Goal: Task Accomplishment & Management: Manage account settings

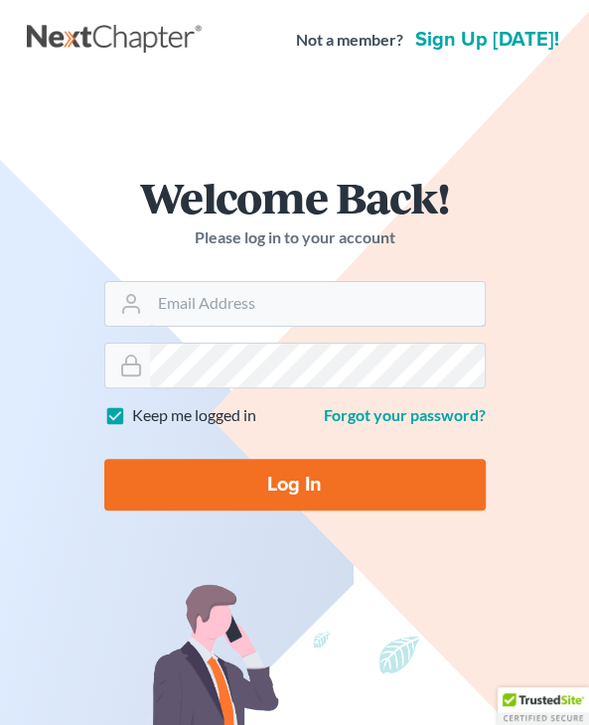
type input "[EMAIL_ADDRESS][DOMAIN_NAME]"
click at [271, 500] on input "Log In" at bounding box center [294, 485] width 381 height 52
type input "Thinking..."
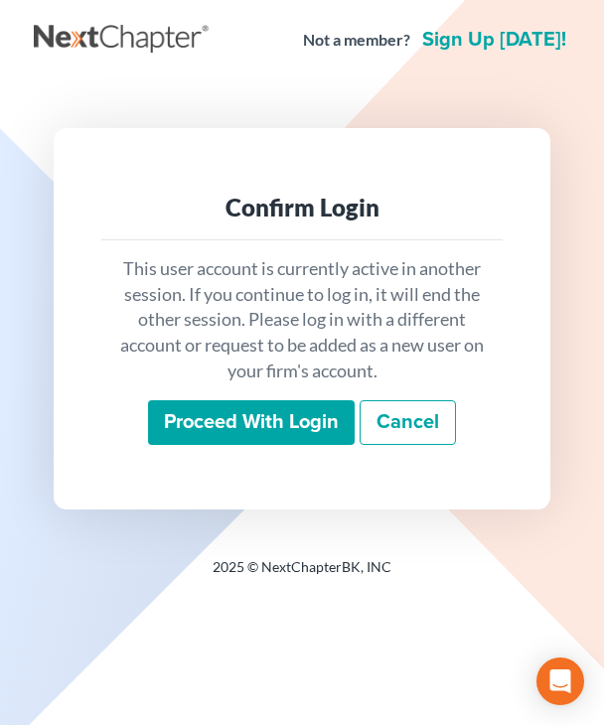
click at [258, 424] on input "Proceed with login" at bounding box center [251, 423] width 207 height 46
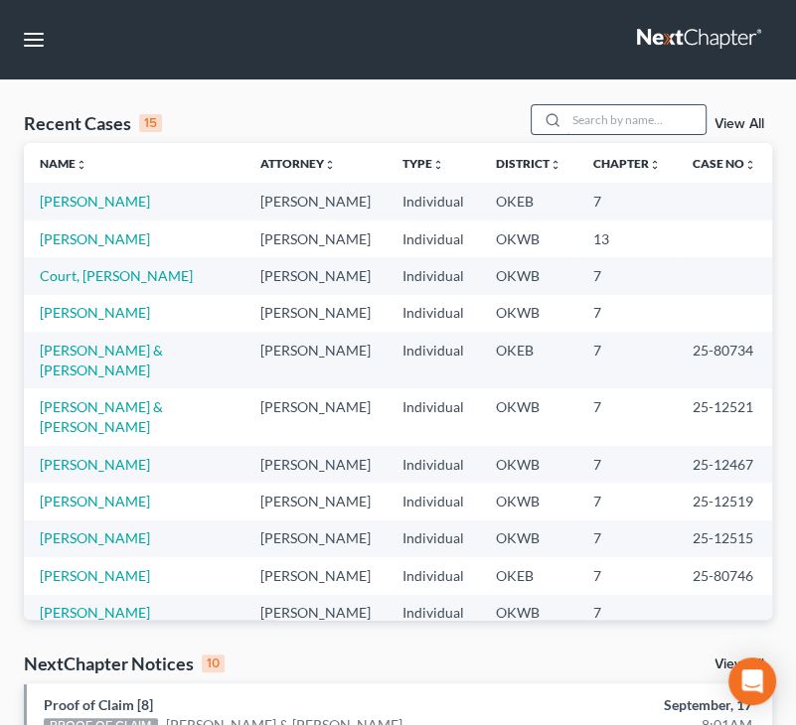
click at [574, 113] on input "search" at bounding box center [635, 119] width 139 height 29
type input "williams"
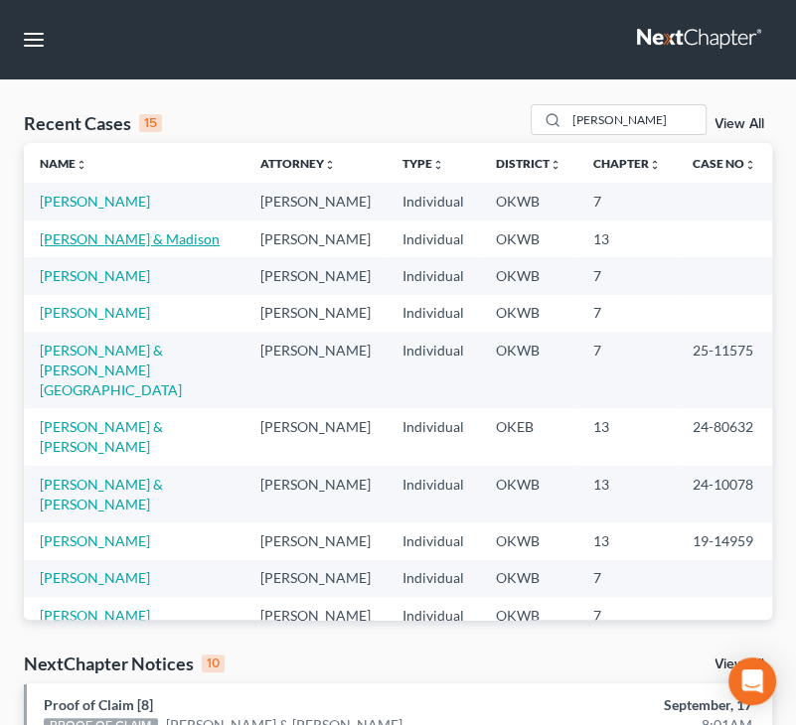
click at [119, 231] on link "Williams, Kevin & Madison" at bounding box center [130, 238] width 180 height 17
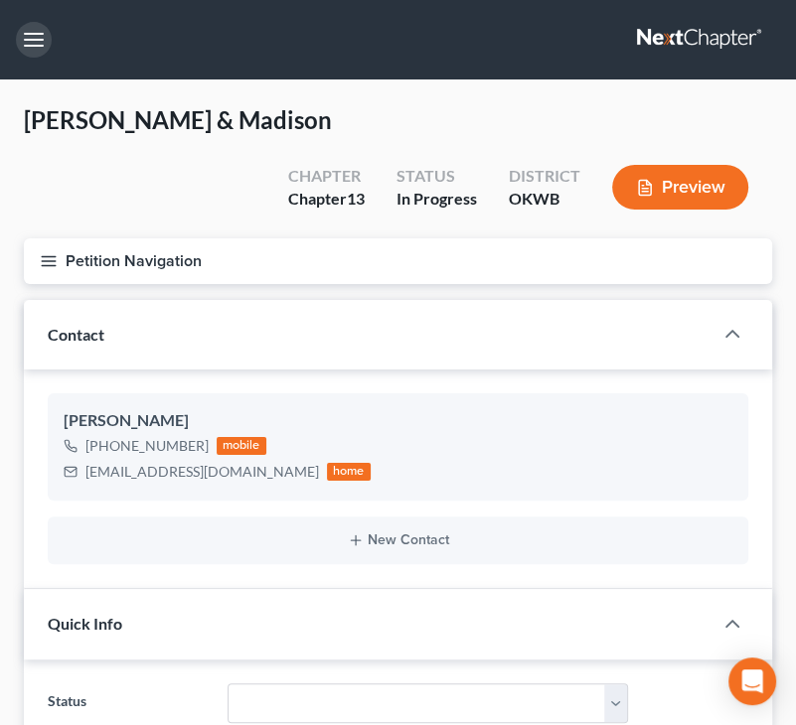
click at [33, 44] on button "button" at bounding box center [34, 40] width 36 height 36
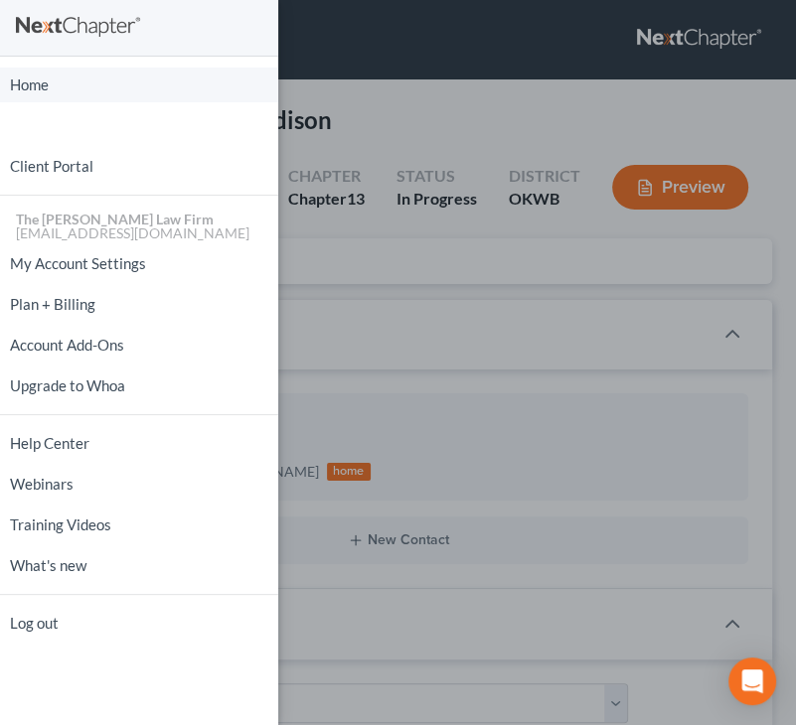
click at [83, 93] on link "Home" at bounding box center [139, 85] width 278 height 35
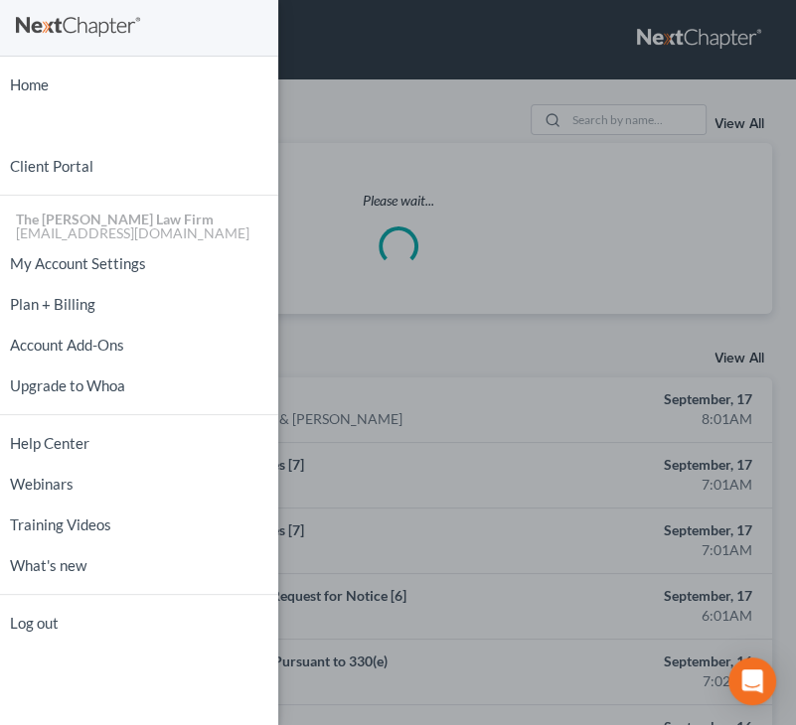
click at [603, 112] on div "Home New Case Client Portal The Choate Law Firm nyaht@chapter7ok.com My Account…" at bounding box center [398, 362] width 796 height 725
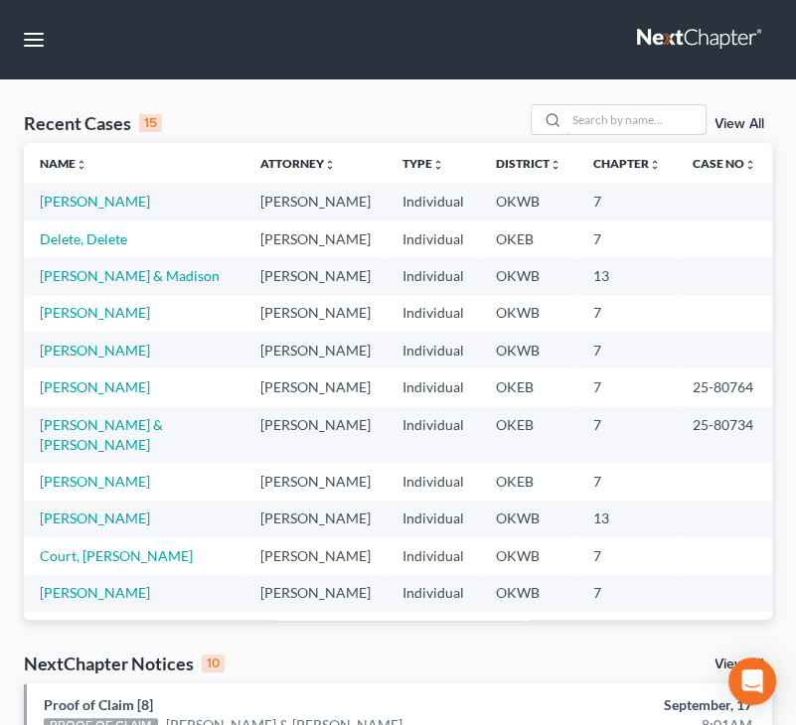
click at [603, 112] on input "search" at bounding box center [635, 119] width 139 height 29
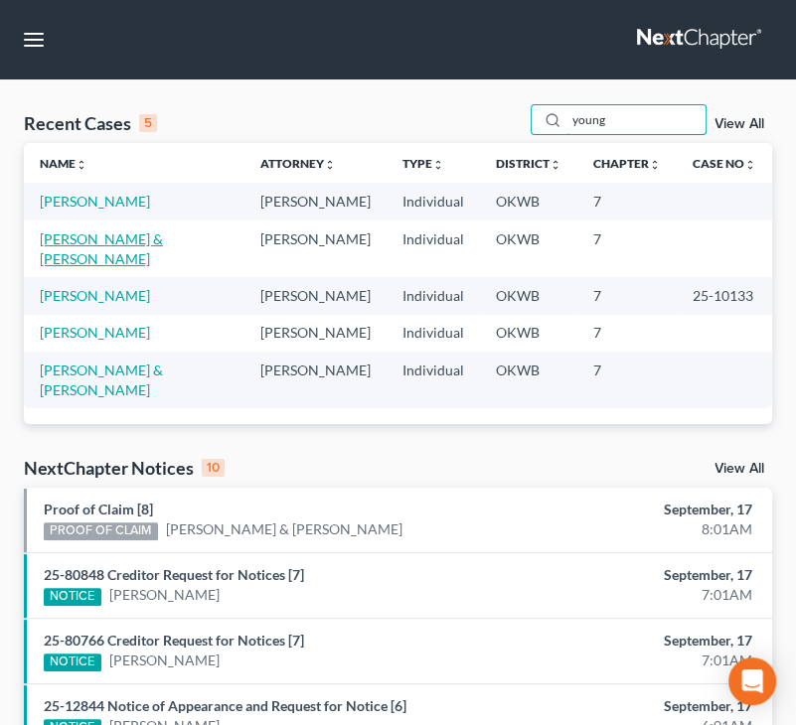
type input "young"
click at [127, 238] on link "Young, Thomas & Patricia" at bounding box center [101, 248] width 123 height 37
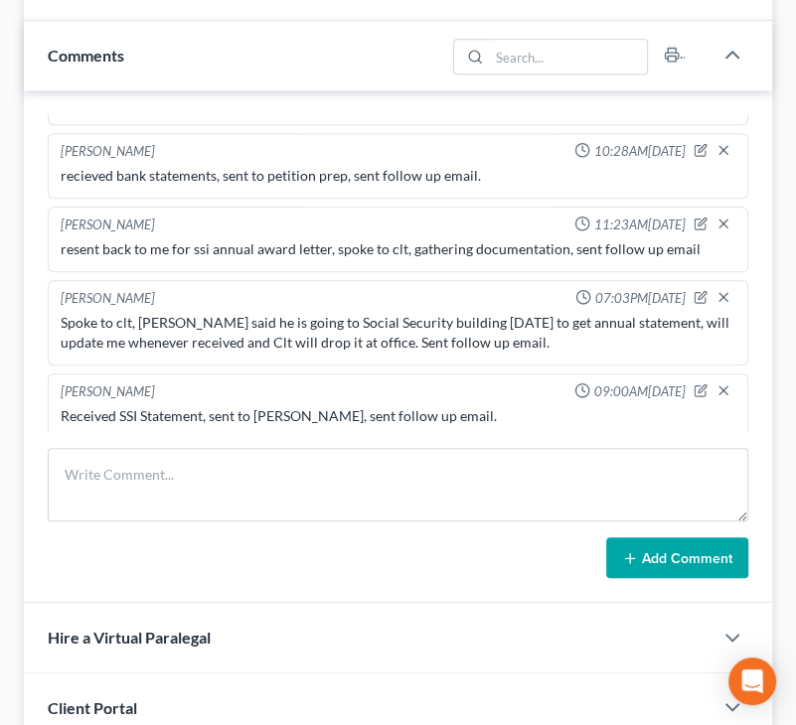
scroll to position [695, 0]
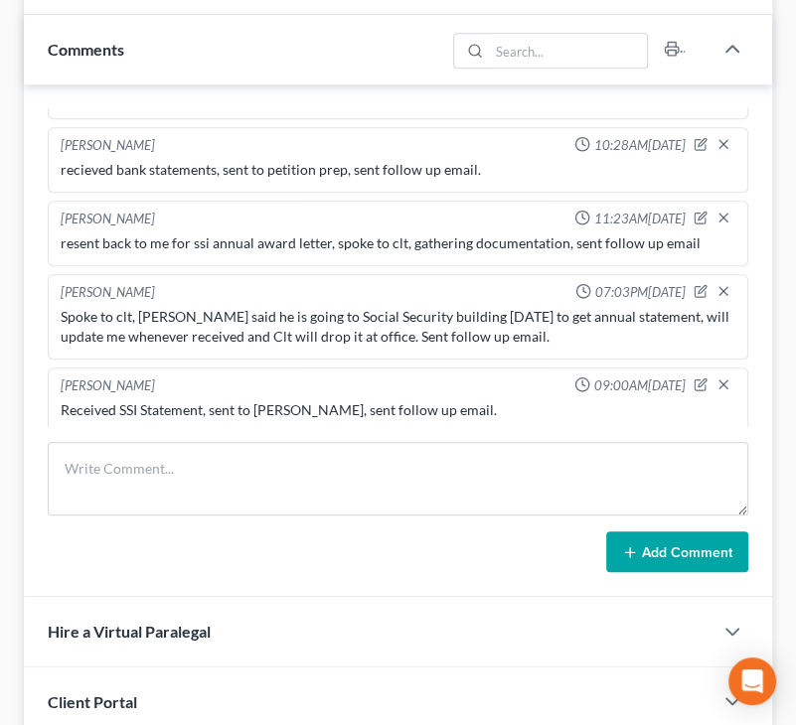
click at [376, 560] on div "Add Comment" at bounding box center [398, 552] width 700 height 42
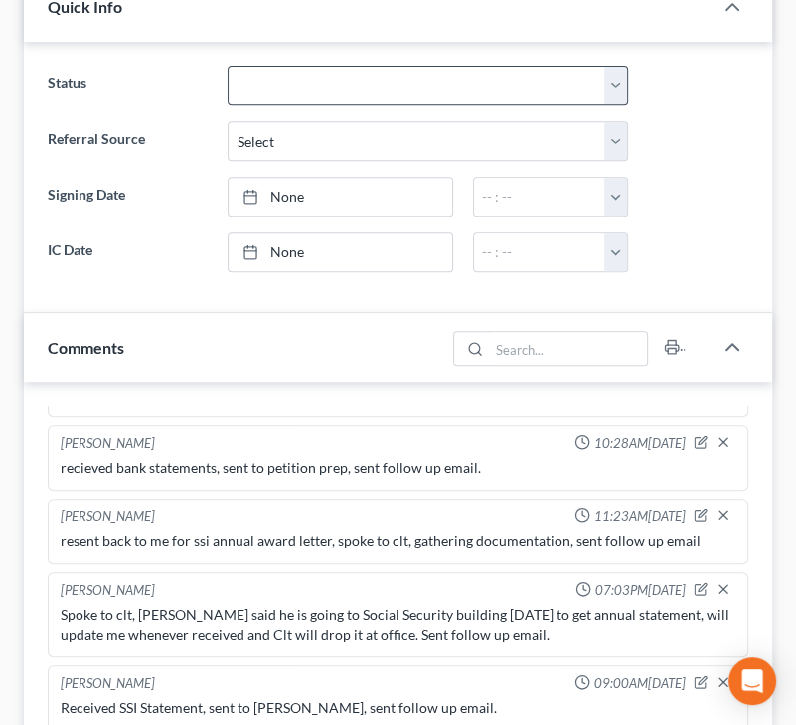
scroll to position [0, 0]
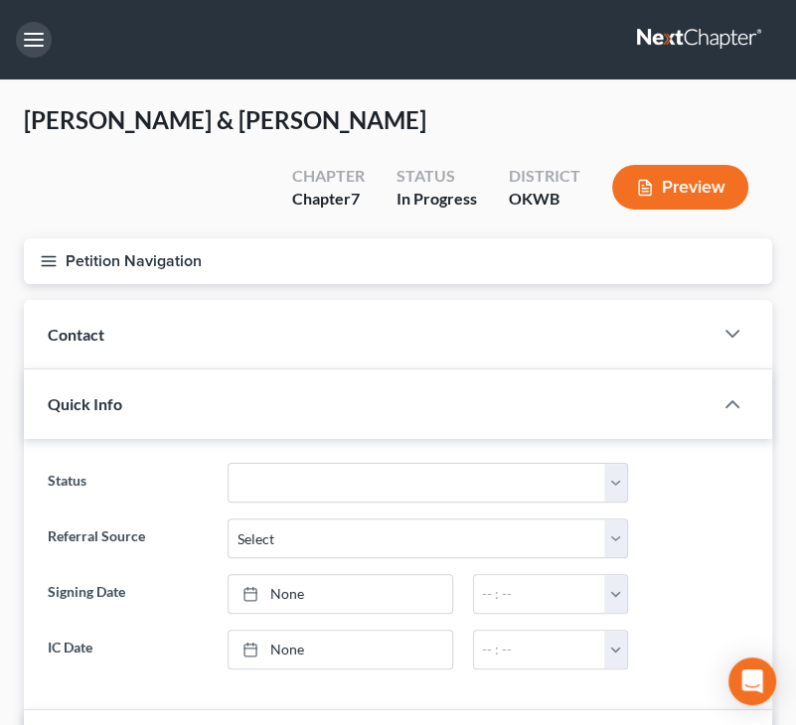
click at [40, 57] on button "button" at bounding box center [34, 40] width 36 height 36
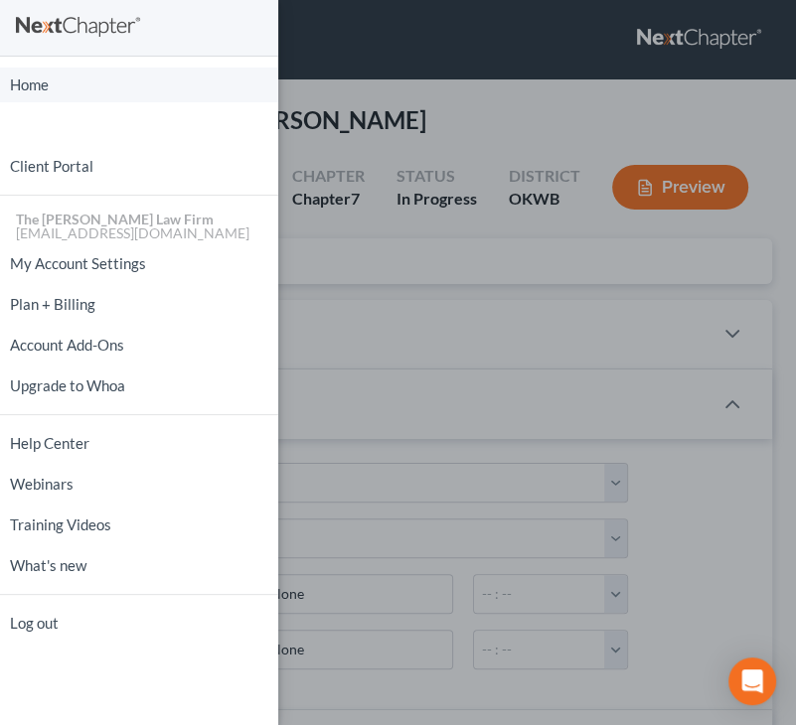
click at [37, 83] on link "Home" at bounding box center [139, 85] width 278 height 35
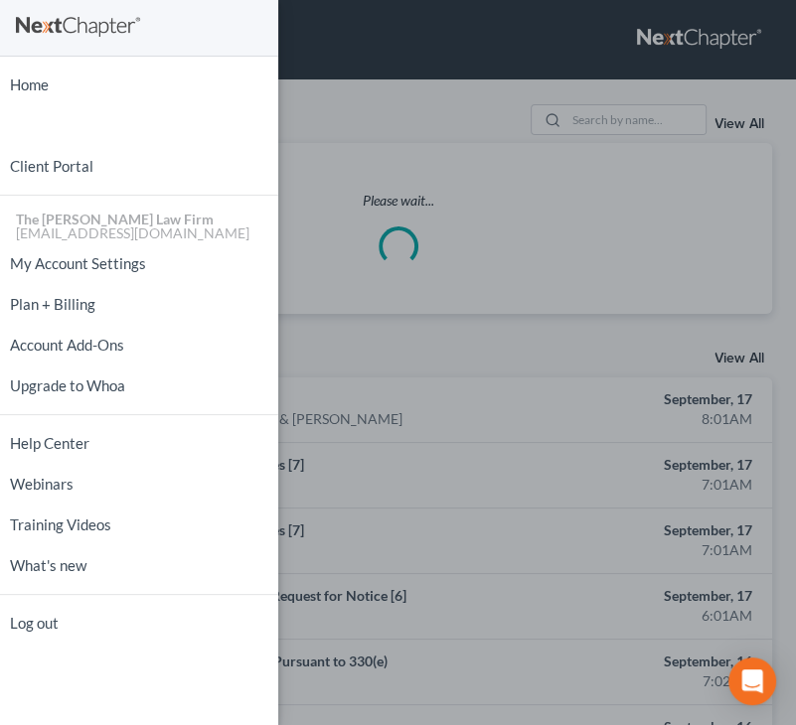
click at [603, 112] on div "Home New Case Client Portal The Choate Law Firm nyaht@chapter7ok.com My Account…" at bounding box center [398, 362] width 796 height 725
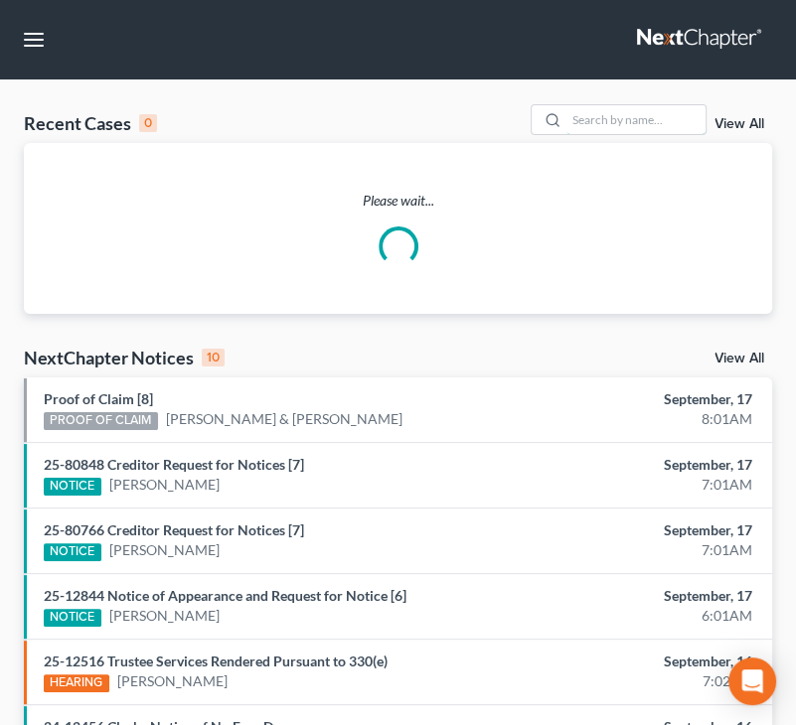
click at [603, 112] on input "search" at bounding box center [635, 119] width 139 height 29
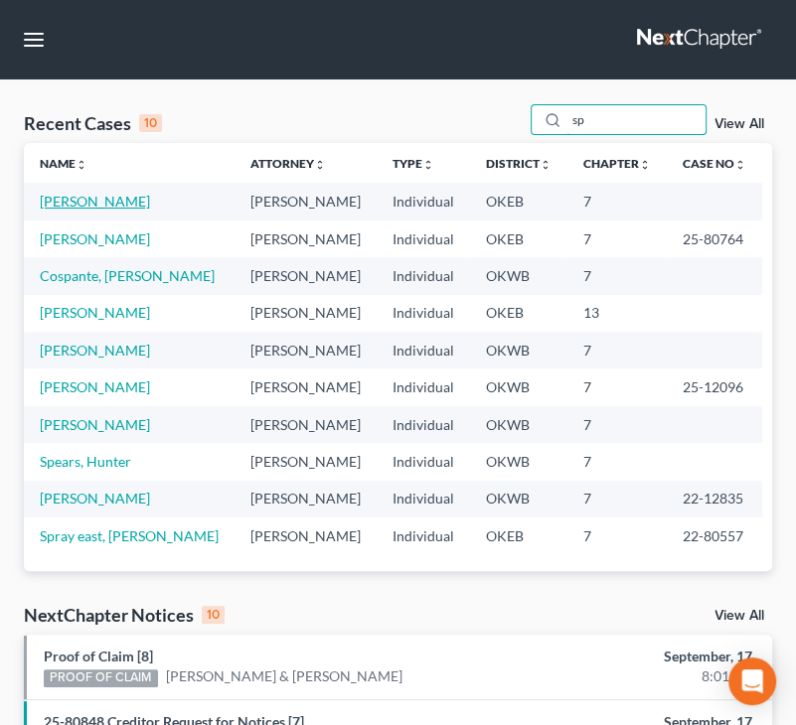
type input "sp"
click at [92, 202] on link "Spradlin, Heather" at bounding box center [95, 201] width 110 height 17
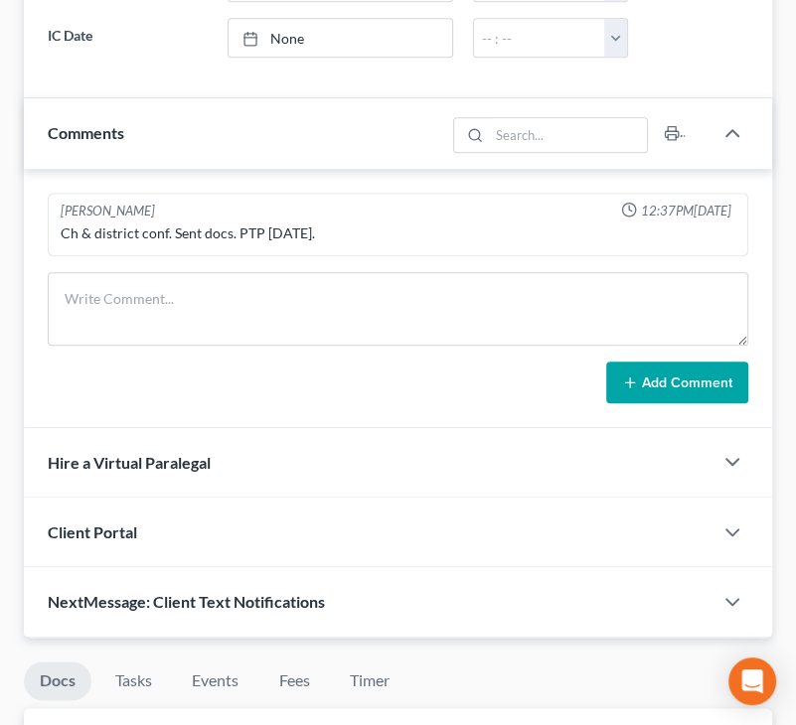
scroll to position [868, 0]
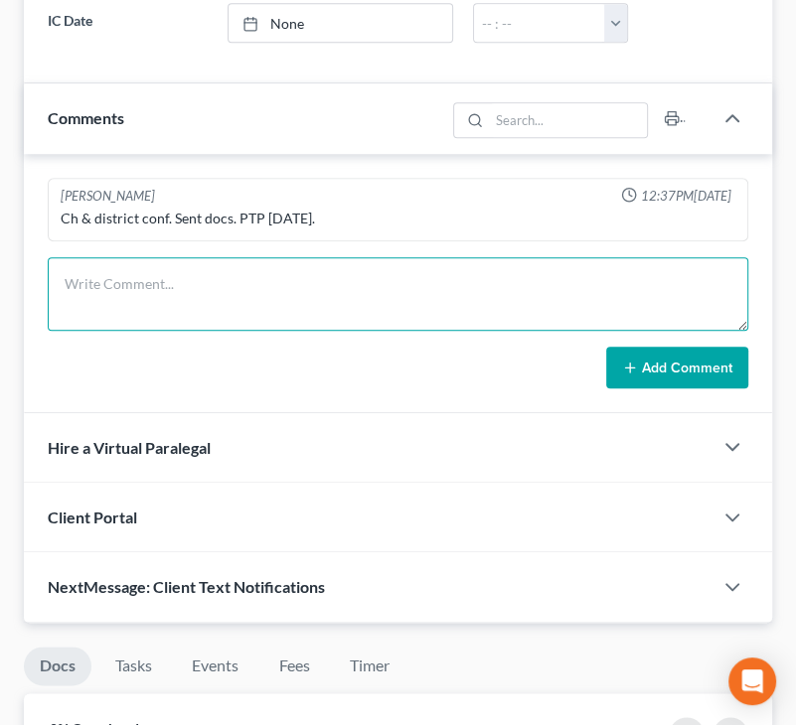
click at [195, 307] on textarea at bounding box center [398, 294] width 700 height 74
type textarea "Attempted to call, LVM, sent follow up email containing copy of docs checklist."
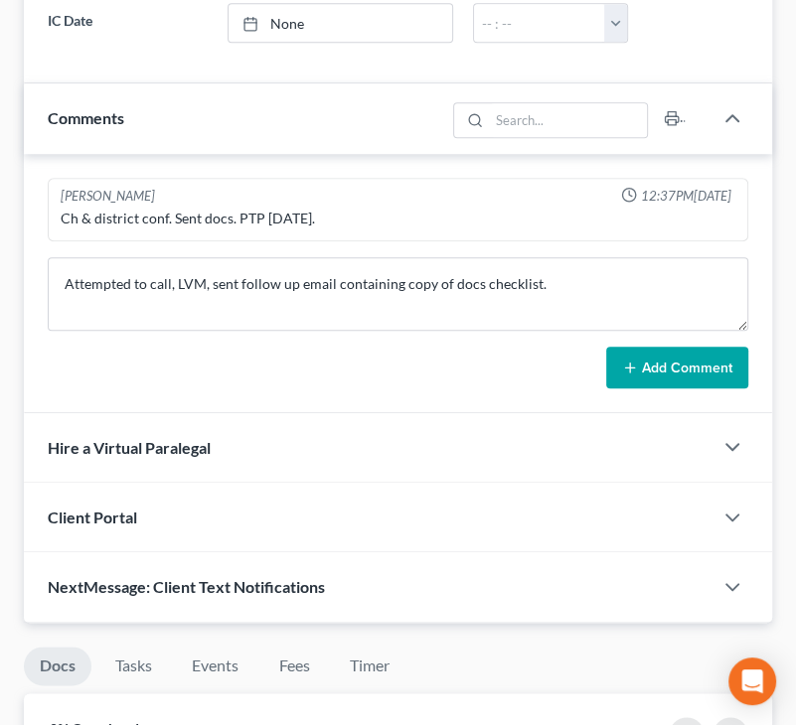
click at [603, 341] on form "Attempted to call, LVM, sent follow up email containing copy of docs checklist.…" at bounding box center [398, 322] width 700 height 131
click at [603, 353] on button "Add Comment" at bounding box center [677, 368] width 142 height 42
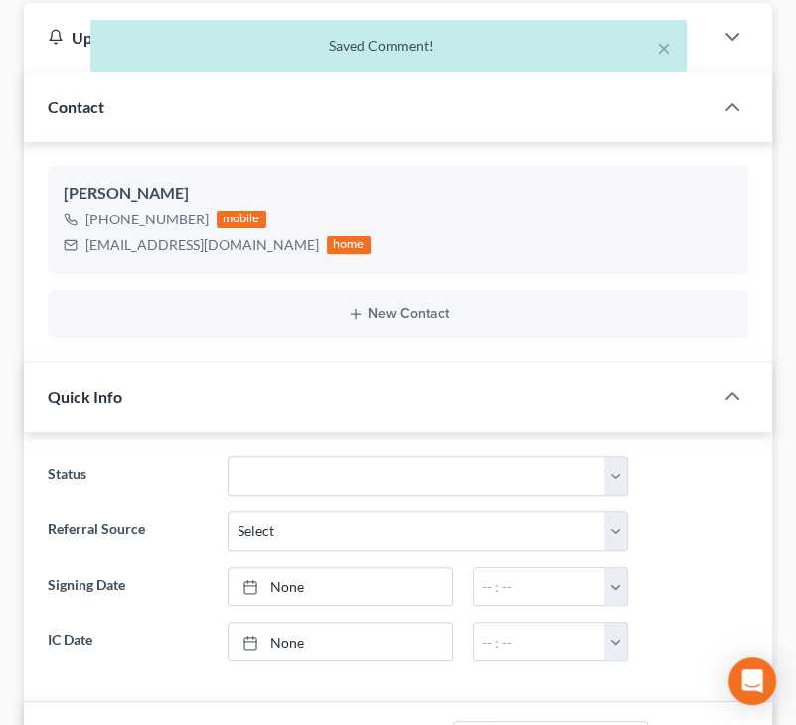
scroll to position [0, 0]
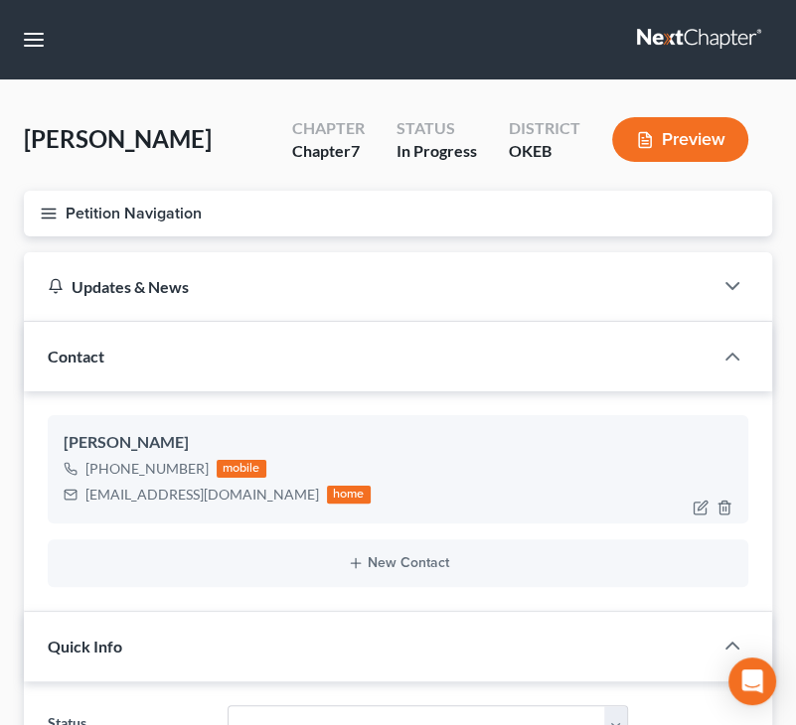
click at [163, 497] on div "HSpradlin42@gmail.com" at bounding box center [201, 495] width 233 height 20
copy div "HSpradlin42@gmail.com"
